Goal: Go to known website: Access a specific website the user already knows

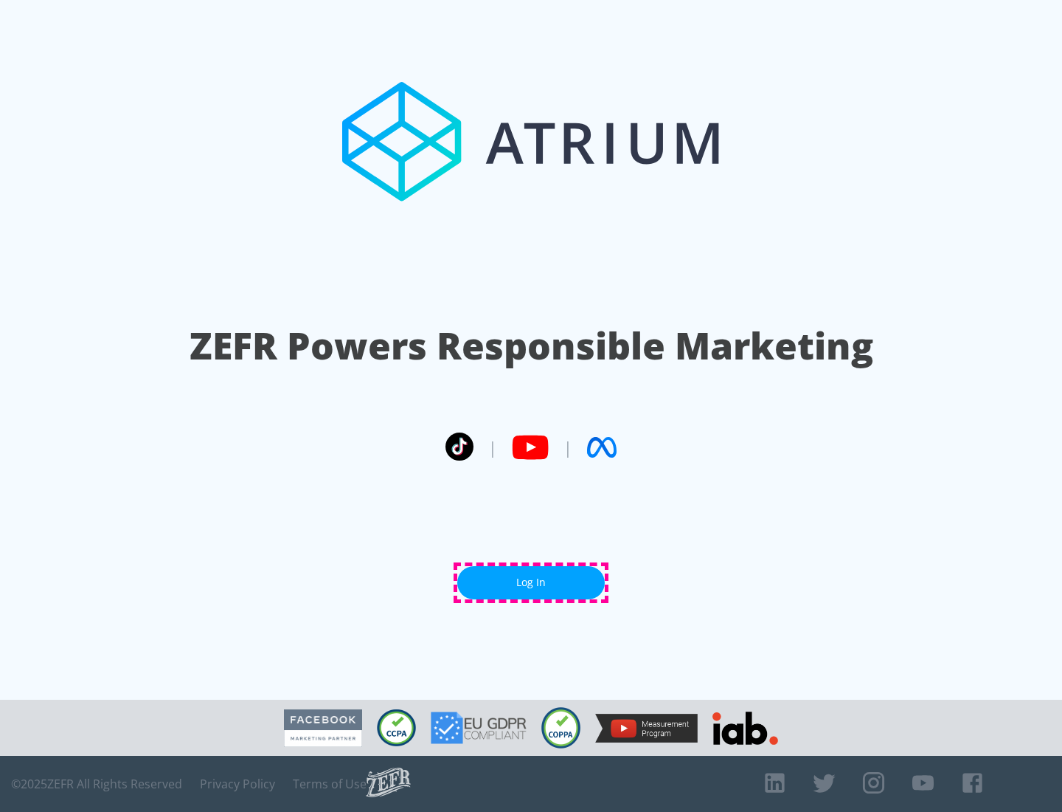
click at [531, 582] on link "Log In" at bounding box center [531, 582] width 148 height 33
